Goal: Information Seeking & Learning: Understand process/instructions

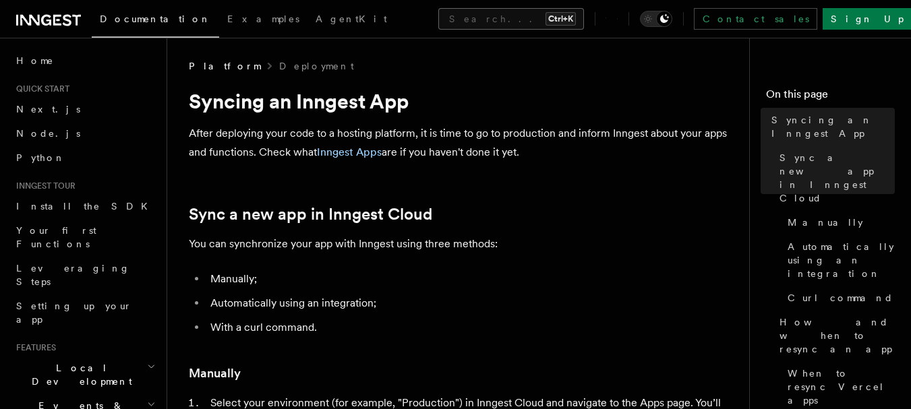
click at [438, 22] on button "Search... Ctrl+K" at bounding box center [511, 19] width 146 height 22
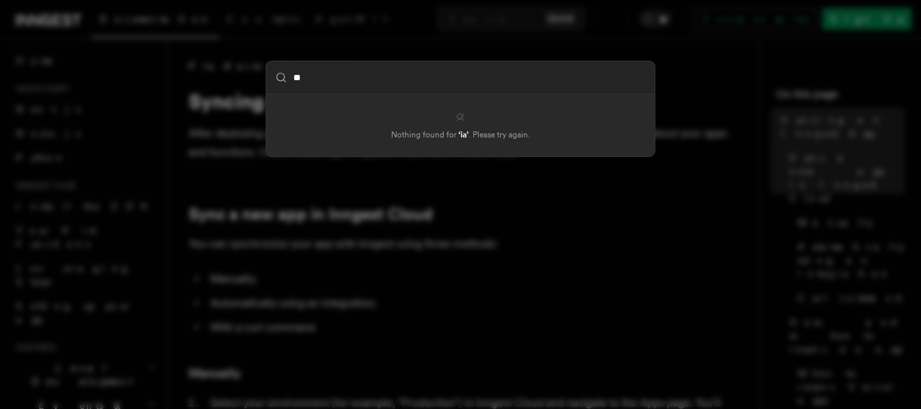
type input "*"
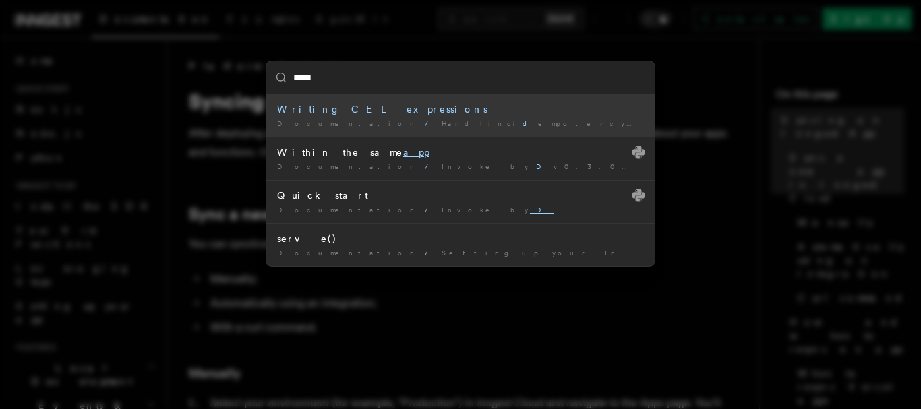
type input "***"
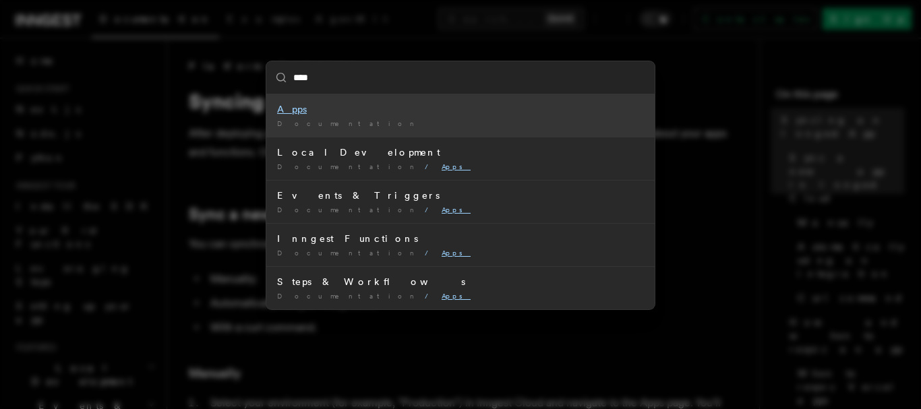
click at [280, 112] on mark "Apps" at bounding box center [292, 109] width 30 height 11
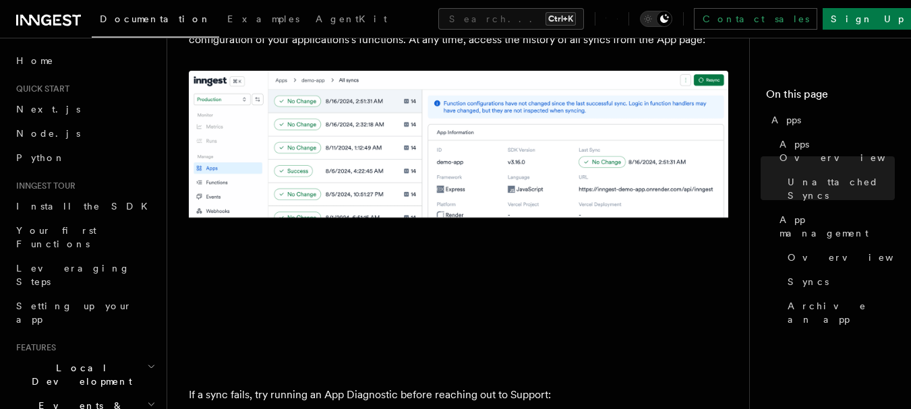
scroll to position [921, 0]
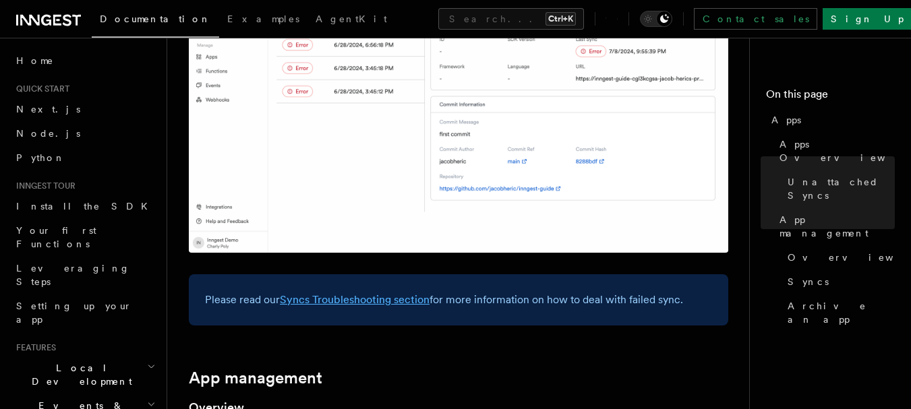
click at [369, 305] on link "Syncs Troubleshooting section" at bounding box center [355, 299] width 150 height 13
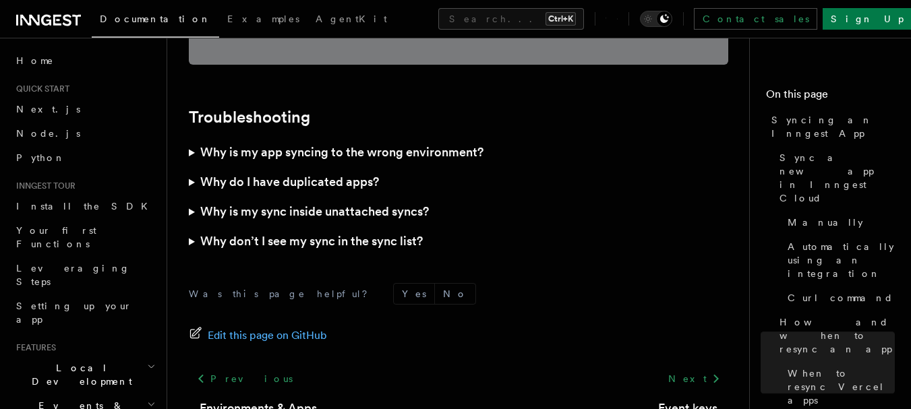
scroll to position [4011, 0]
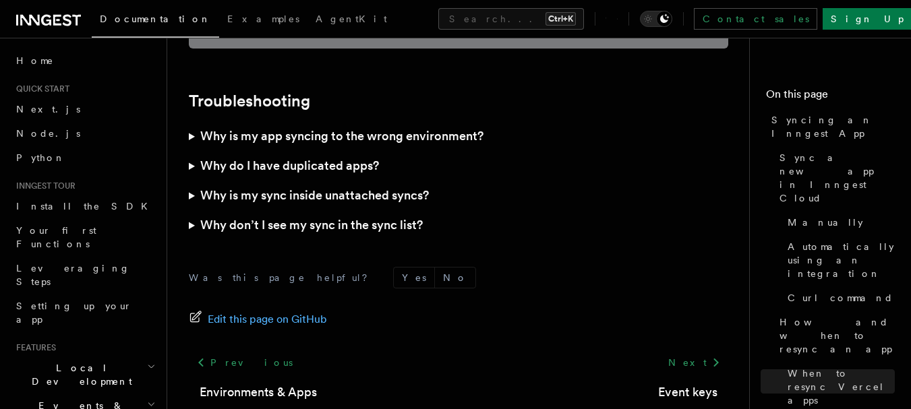
click at [197, 121] on summary "Why is my app syncing to the wrong environment?" at bounding box center [458, 136] width 539 height 30
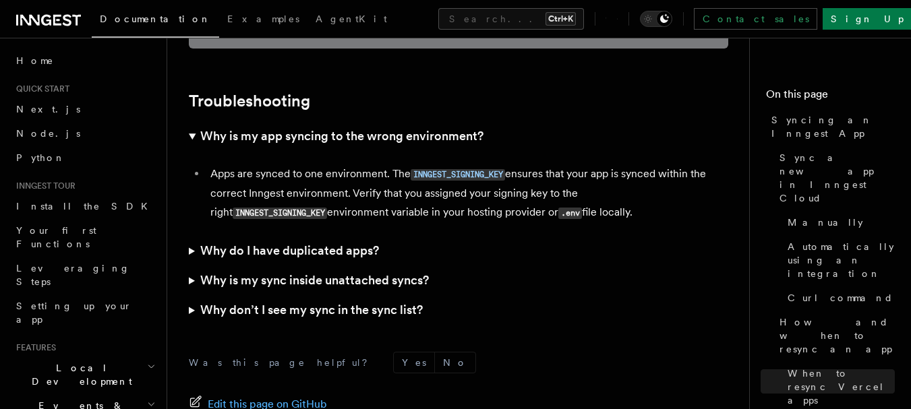
click at [190, 121] on summary "Why is my app syncing to the wrong environment?" at bounding box center [458, 136] width 539 height 30
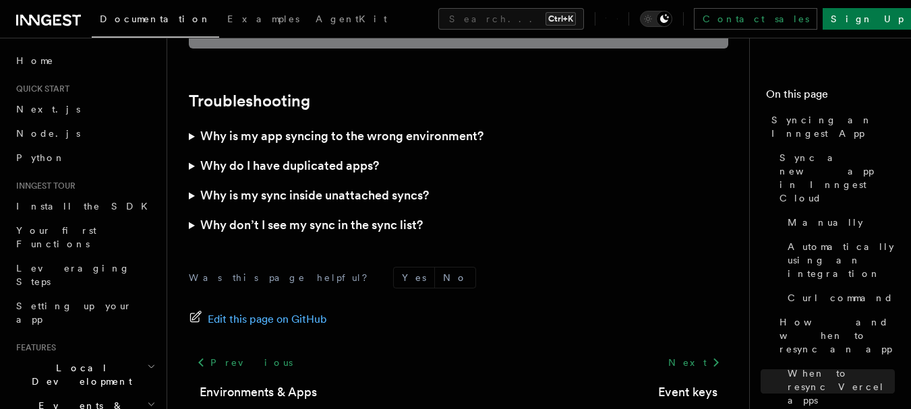
click at [192, 181] on summary "Why is my sync inside unattached syncs?" at bounding box center [458, 196] width 539 height 30
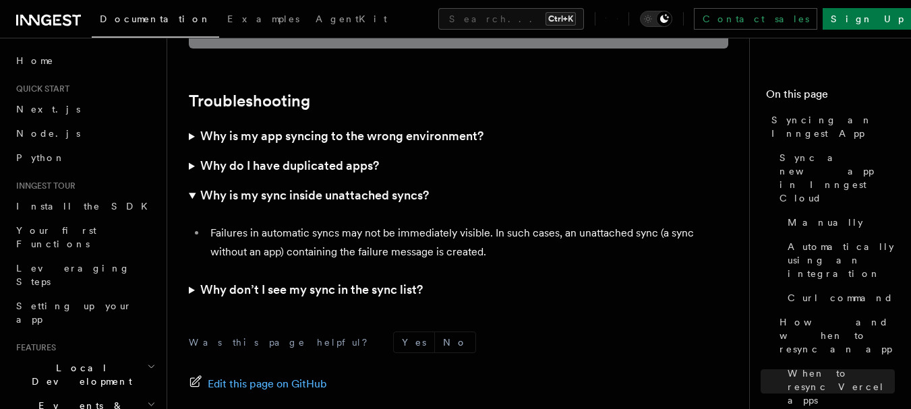
click at [222, 280] on h3 "Why don’t I see my sync in the sync list?" at bounding box center [311, 289] width 222 height 19
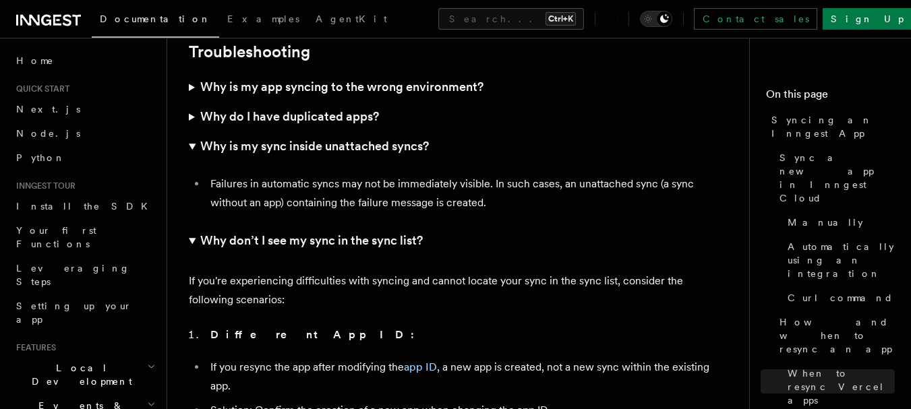
scroll to position [4061, 0]
click at [429, 360] on link "app ID" at bounding box center [420, 366] width 33 height 13
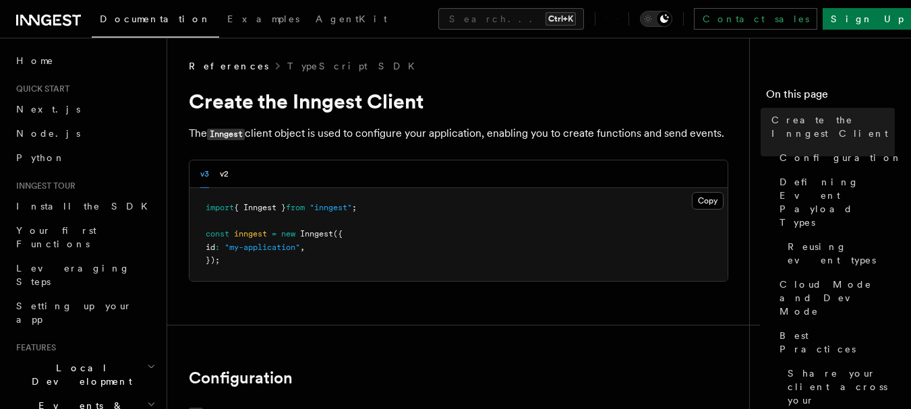
click at [268, 249] on span ""my-application"" at bounding box center [261, 247] width 75 height 9
drag, startPoint x: 238, startPoint y: 244, endPoint x: 280, endPoint y: 250, distance: 42.2
click at [280, 250] on span ""my-application"" at bounding box center [261, 247] width 75 height 9
click at [381, 160] on div "v3 v2" at bounding box center [458, 174] width 538 height 28
click at [285, 249] on span ""my-application"" at bounding box center [261, 247] width 75 height 9
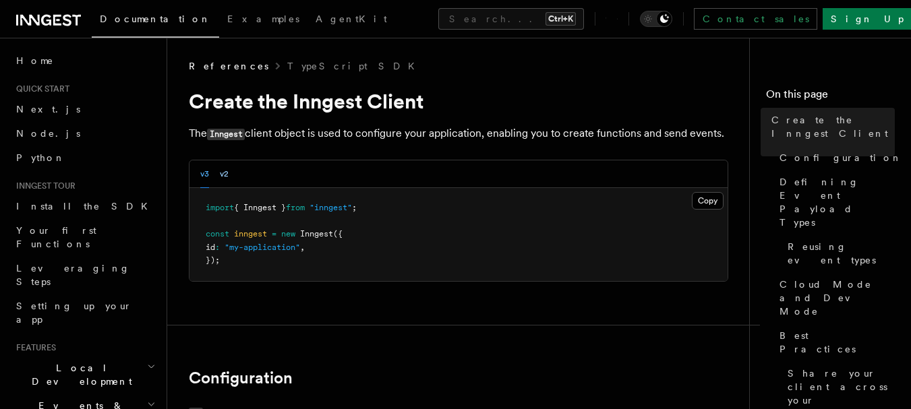
click at [222, 171] on button "v2" at bounding box center [224, 174] width 9 height 28
click at [206, 174] on button "v3" at bounding box center [204, 174] width 9 height 28
click at [258, 251] on span ""my-application"" at bounding box center [261, 247] width 75 height 9
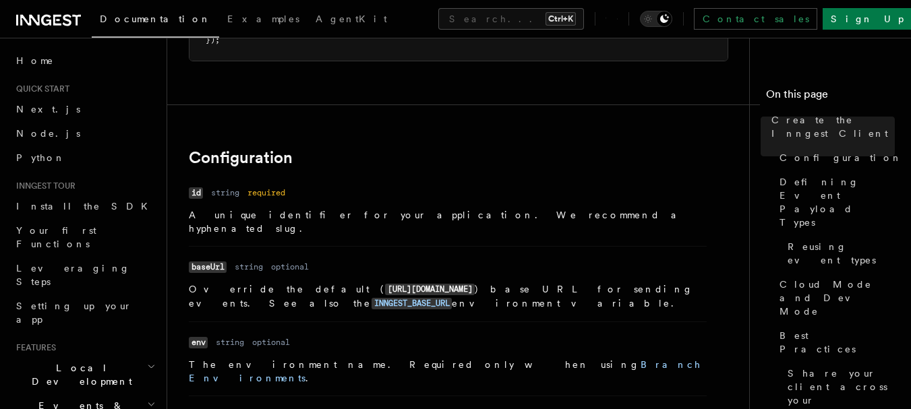
scroll to position [40, 0]
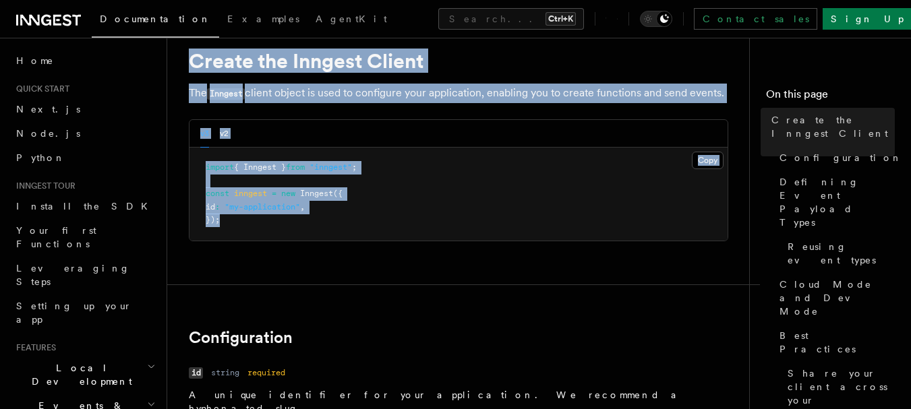
drag, startPoint x: 181, startPoint y: 99, endPoint x: 338, endPoint y: 225, distance: 201.4
copy article "Create the Inngest Client The Inngest client object is used to configure your a…"
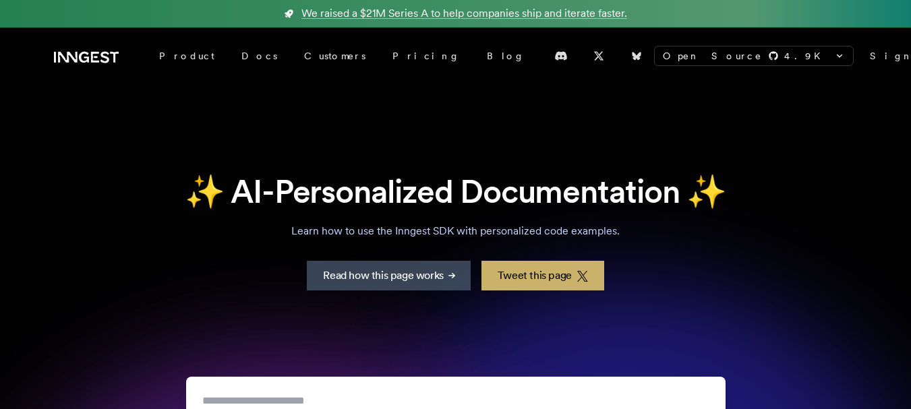
click at [869, 62] on link "Sign In" at bounding box center [908, 55] width 78 height 13
